Goal: Task Accomplishment & Management: Manage account settings

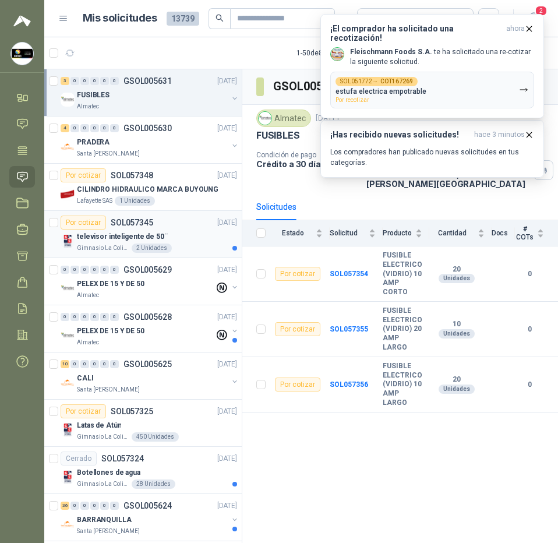
click at [176, 227] on div "Por cotizar SOL057345 [DATE]" at bounding box center [149, 222] width 176 height 14
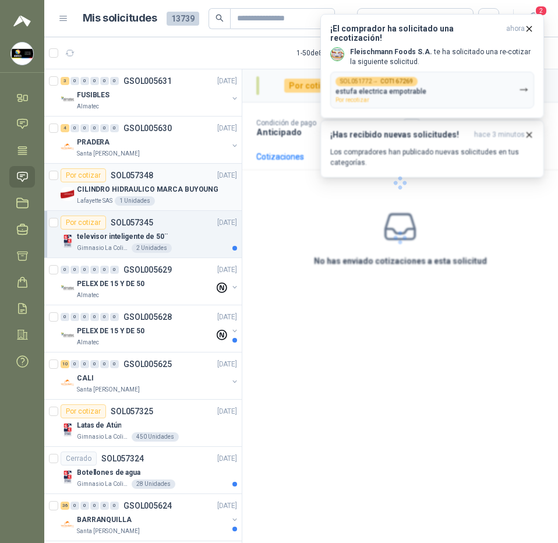
click at [170, 166] on article "Por cotizar SOL057348 [DATE] CILINDRO HIDRAULICO MARCA BUYOUNG Lafayette SAS 1 …" at bounding box center [142, 187] width 197 height 47
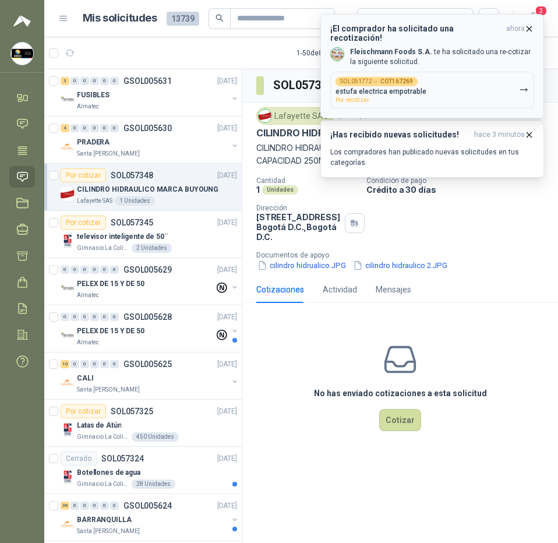
drag, startPoint x: 535, startPoint y: 33, endPoint x: 530, endPoint y: 30, distance: 6.0
click at [533, 32] on button "¡El comprador ha solicitado una recotización! ahora [PERSON_NAME] Foods S.A. te…" at bounding box center [432, 66] width 224 height 104
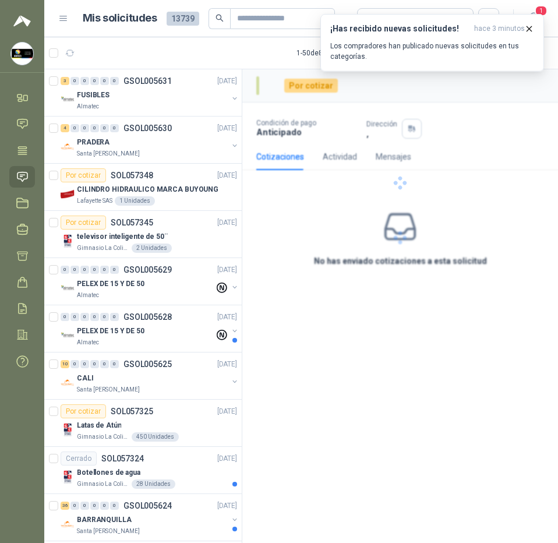
click at [530, 30] on icon "button" at bounding box center [529, 29] width 10 height 10
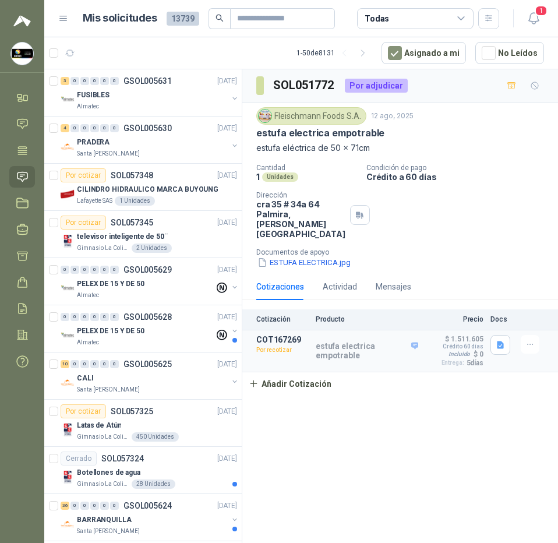
click at [530, 20] on icon "button" at bounding box center [533, 18] width 15 height 15
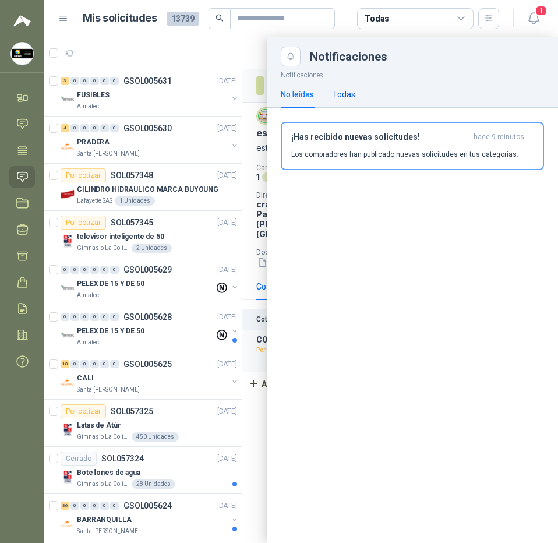
click at [340, 93] on div "Todas" at bounding box center [344, 94] width 23 height 13
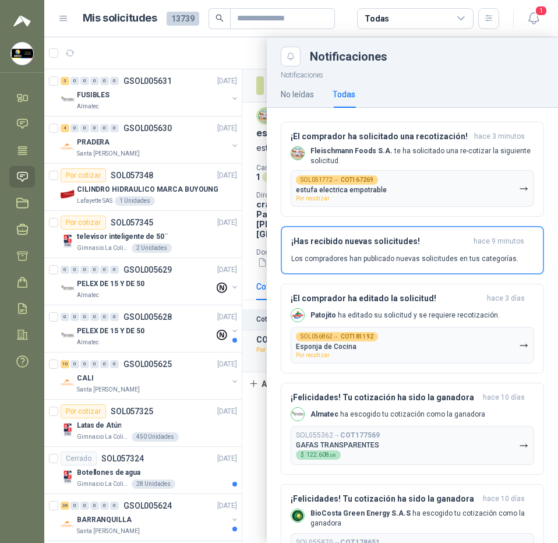
click at [211, 59] on div at bounding box center [301, 289] width 514 height 505
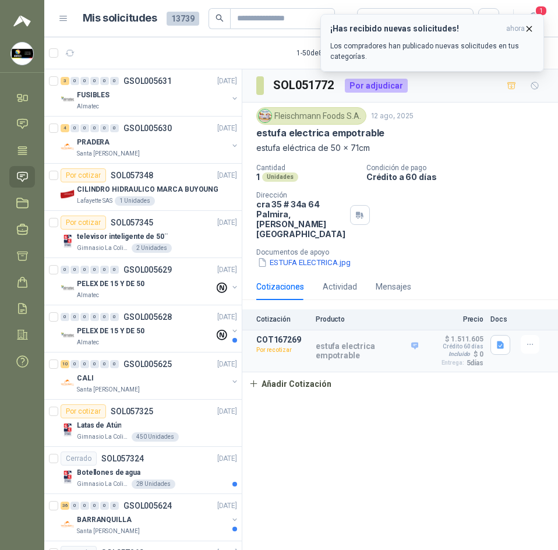
click at [532, 28] on icon "button" at bounding box center [529, 29] width 10 height 10
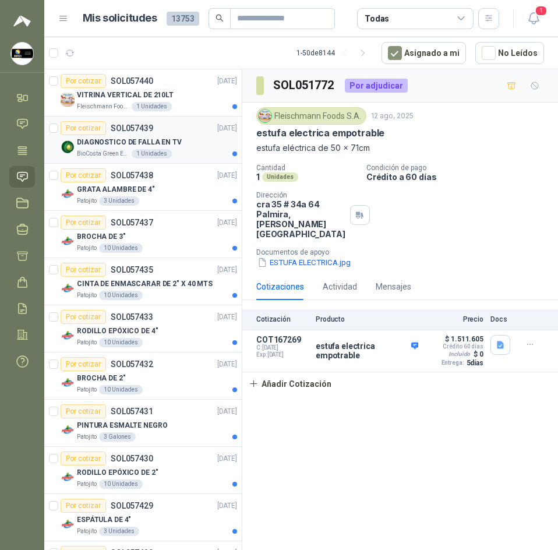
click at [192, 155] on div "BioCosta Green Energy S.A.S 1 Unidades" at bounding box center [157, 153] width 160 height 9
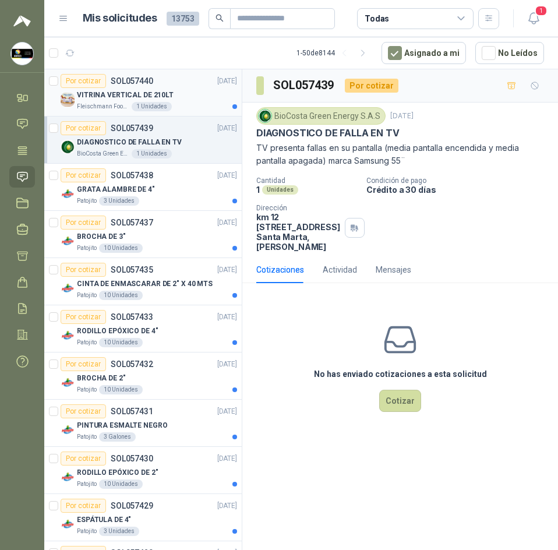
click at [95, 107] on p "Fleischmann Foods S.A." at bounding box center [103, 106] width 52 height 9
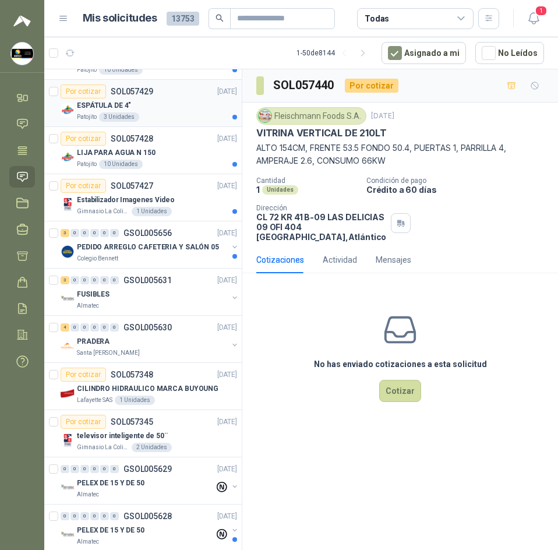
scroll to position [408, 0]
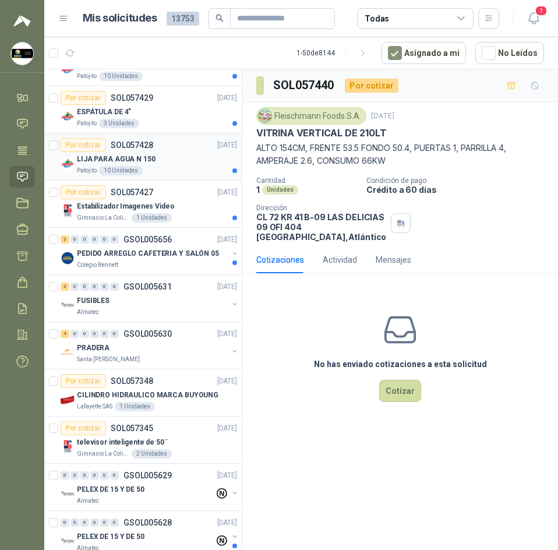
click at [153, 155] on div "LIJA PARA AGUA N 150" at bounding box center [157, 159] width 160 height 14
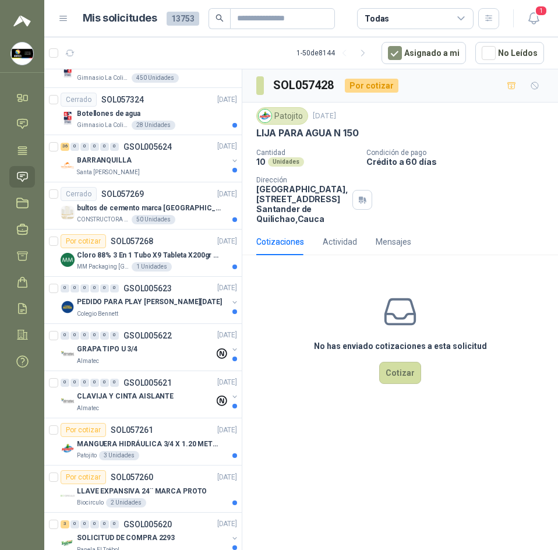
scroll to position [990, 0]
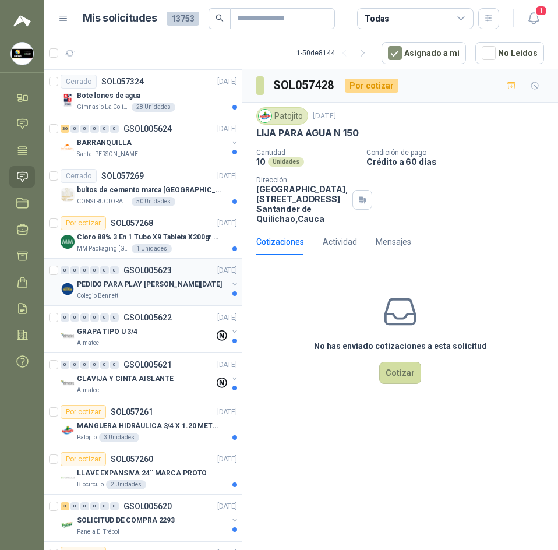
click at [158, 295] on div "Colegio Bennett" at bounding box center [152, 295] width 151 height 9
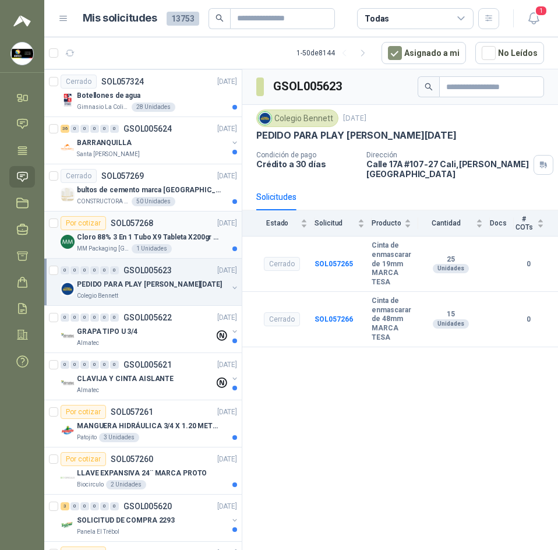
click at [161, 243] on div "Cloro 88% 3 En 1 Tubo X9 Tableta X200gr Oxycl" at bounding box center [157, 237] width 160 height 14
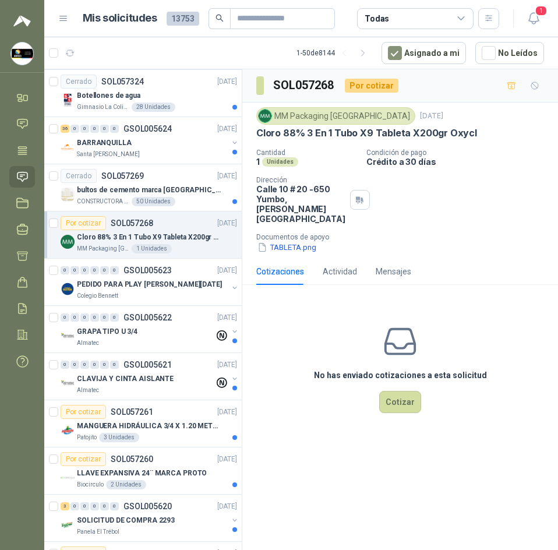
scroll to position [1048, 0]
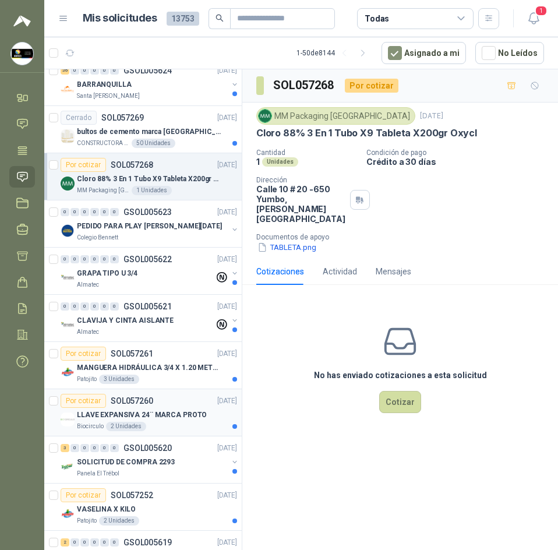
click at [169, 406] on div "Por cotizar SOL057260 [DATE]" at bounding box center [149, 401] width 176 height 14
